Goal: Obtain resource: Download file/media

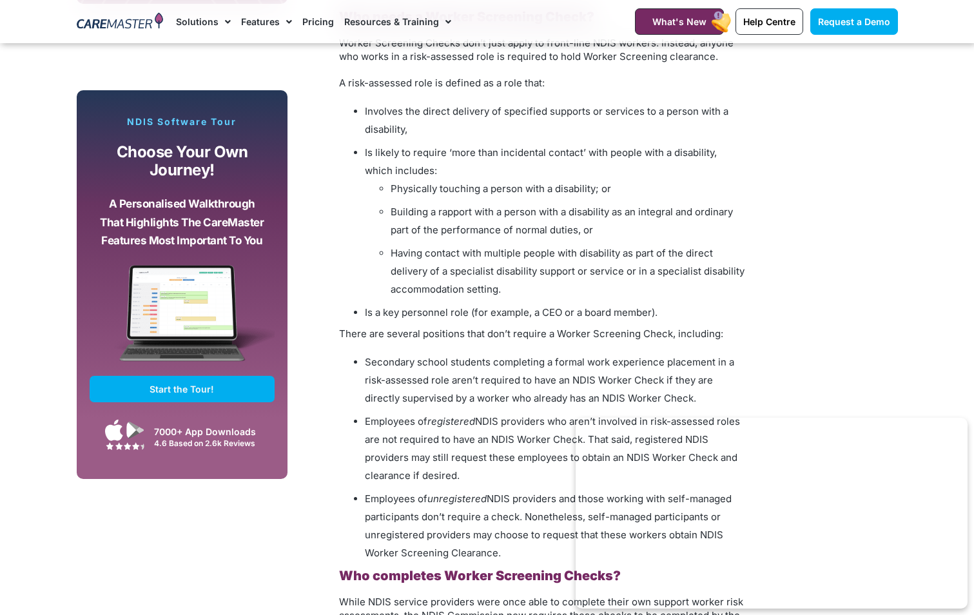
scroll to position [1418, 0]
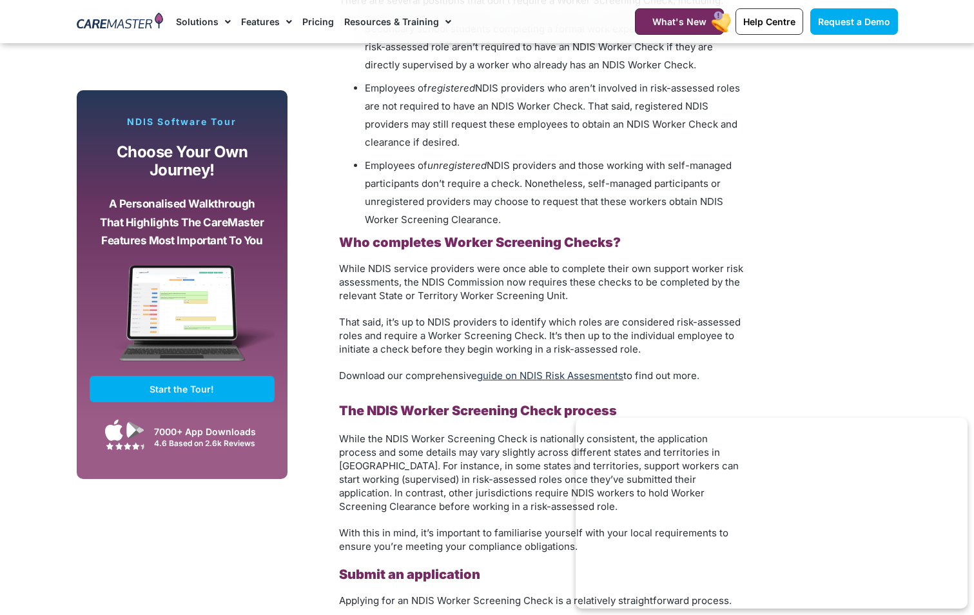
click at [537, 375] on link "guide on NDIS Risk Assesments" at bounding box center [550, 375] width 146 height 12
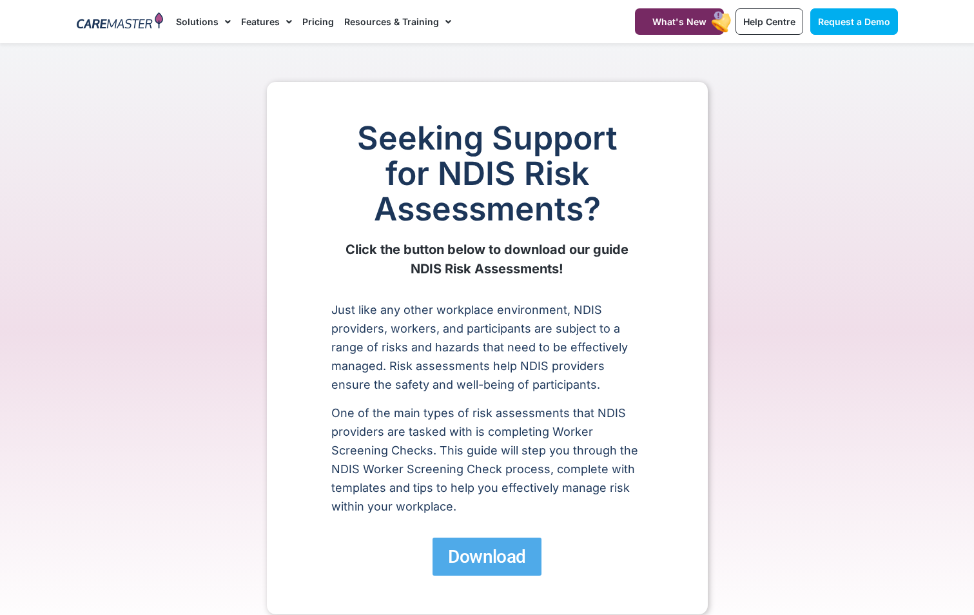
click at [507, 553] on span "Download" at bounding box center [486, 556] width 77 height 23
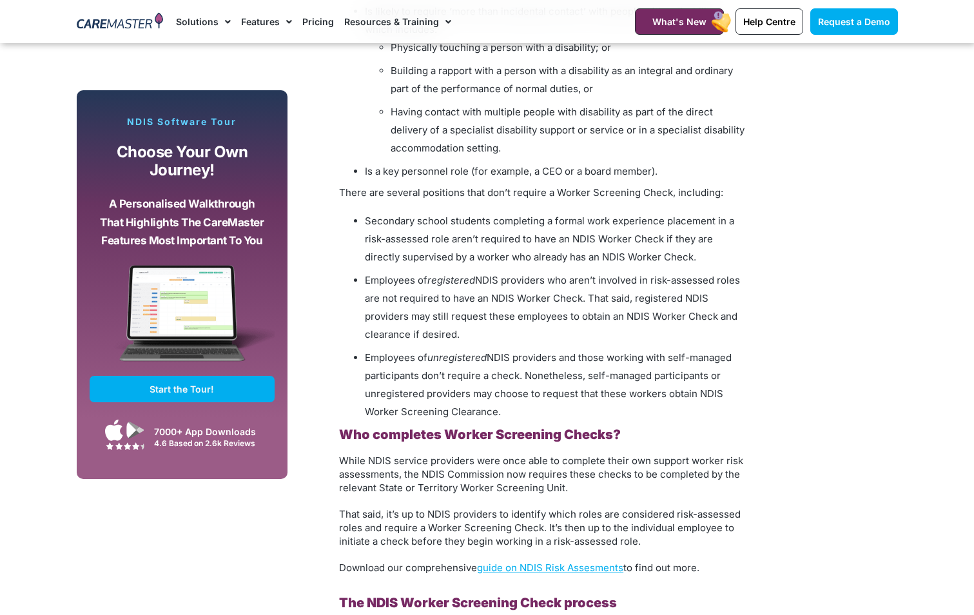
scroll to position [1032, 0]
